Goal: Transaction & Acquisition: Purchase product/service

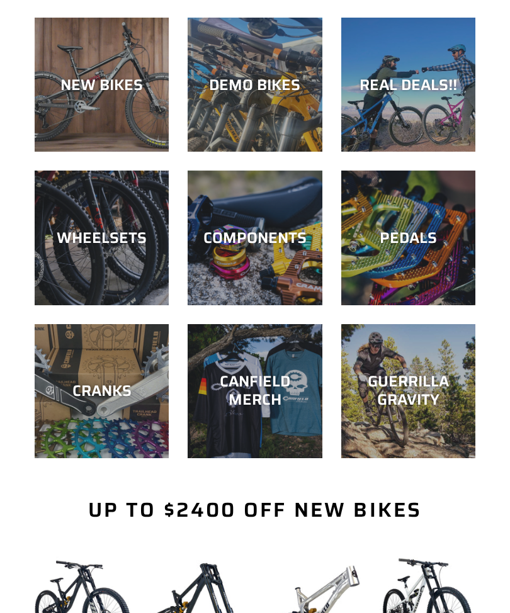
scroll to position [415, 0]
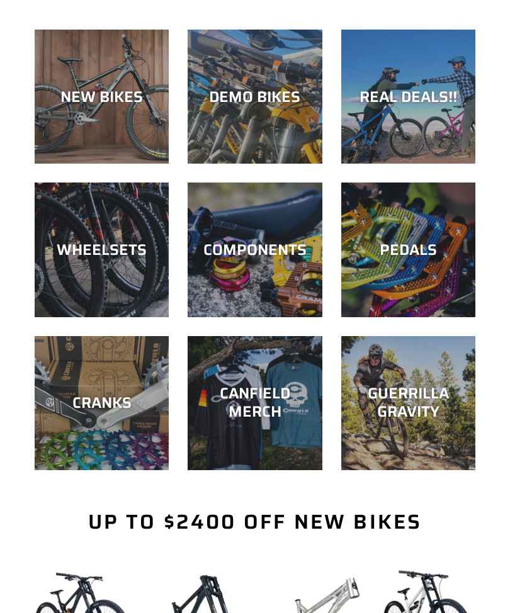
click at [93, 105] on div "NEW BIKES" at bounding box center [102, 97] width 134 height 18
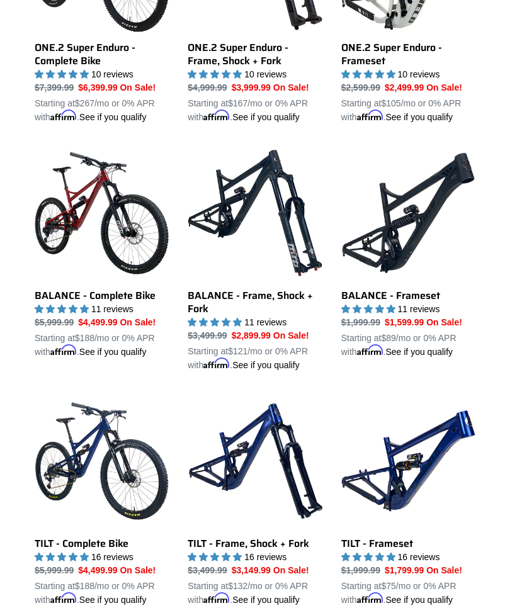
scroll to position [983, 0]
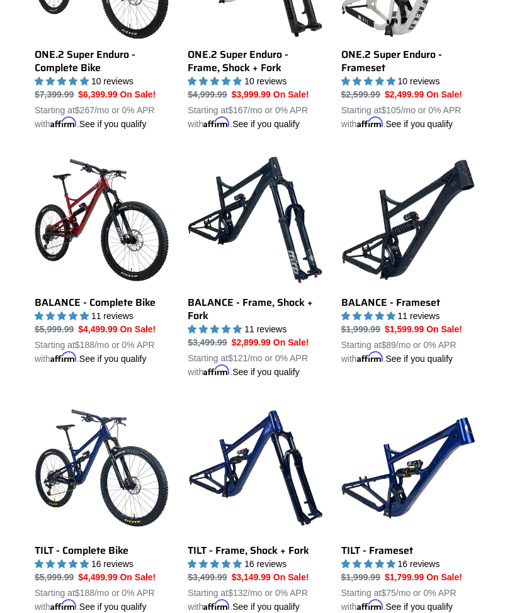
click at [402, 271] on link "BALANCE - Frameset" at bounding box center [408, 259] width 134 height 213
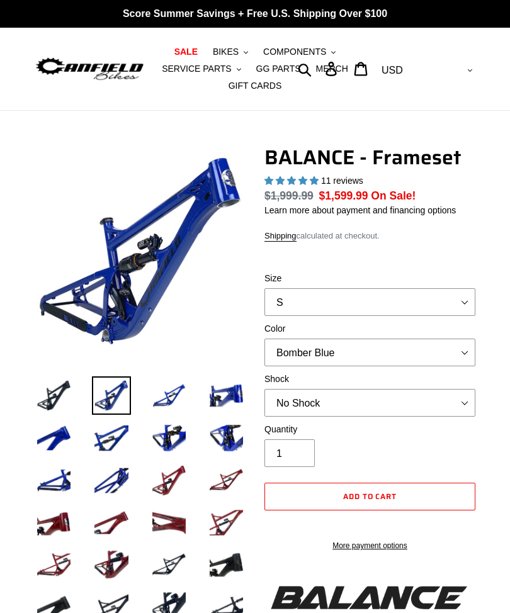
select select "highest-rating"
click at [451, 300] on select "S M L XL" at bounding box center [369, 302] width 211 height 28
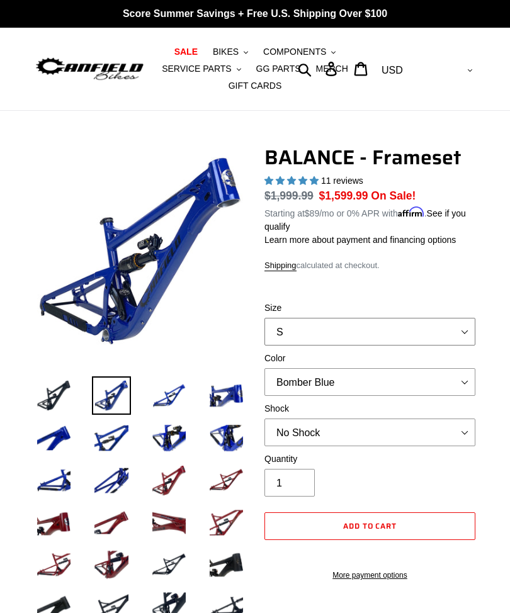
select select "M"
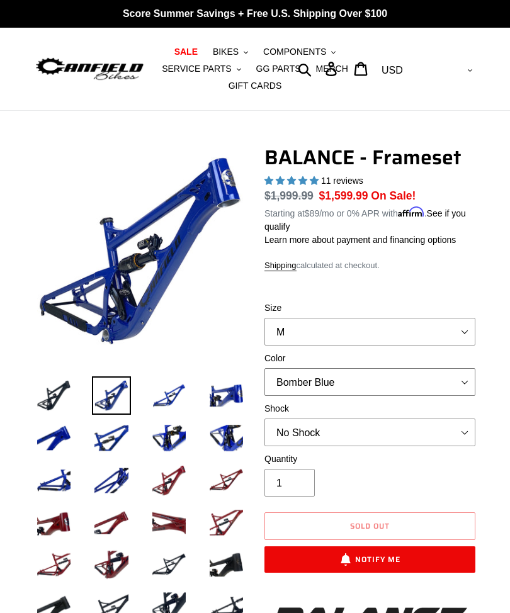
click at [456, 383] on select "Bomber Blue Goat's Blood Stealth Black" at bounding box center [369, 382] width 211 height 28
select select "Stealth Black"
